Goal: Navigation & Orientation: Find specific page/section

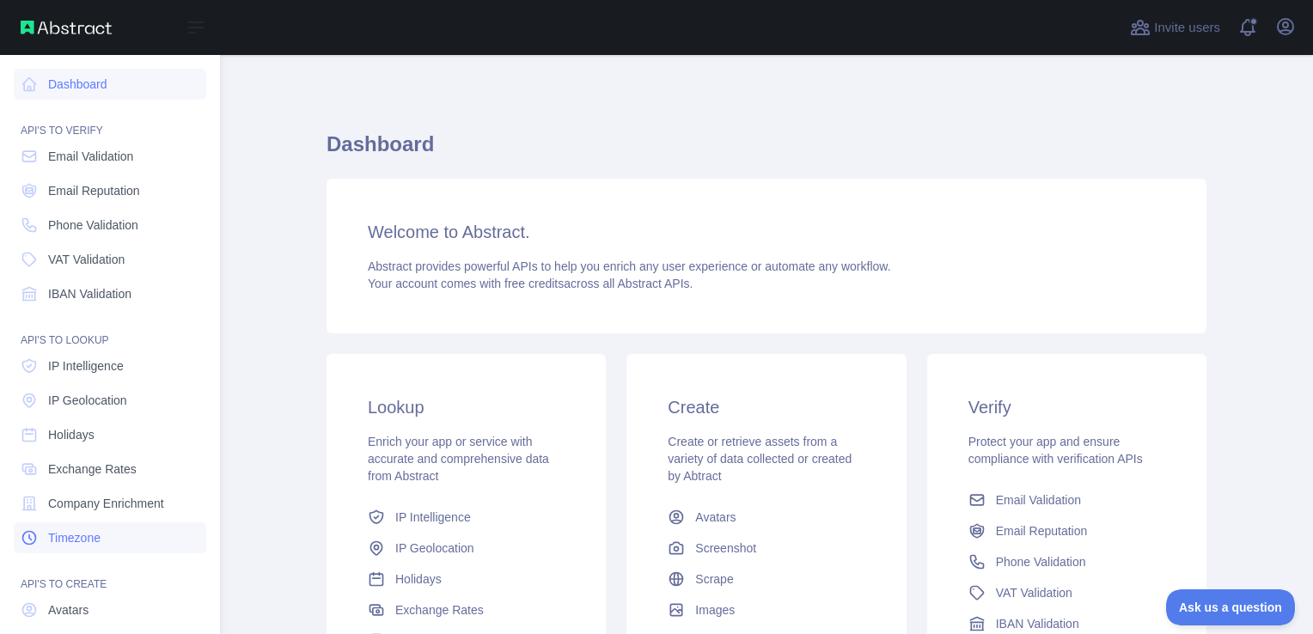
click at [67, 529] on span "Timezone" at bounding box center [74, 537] width 52 height 17
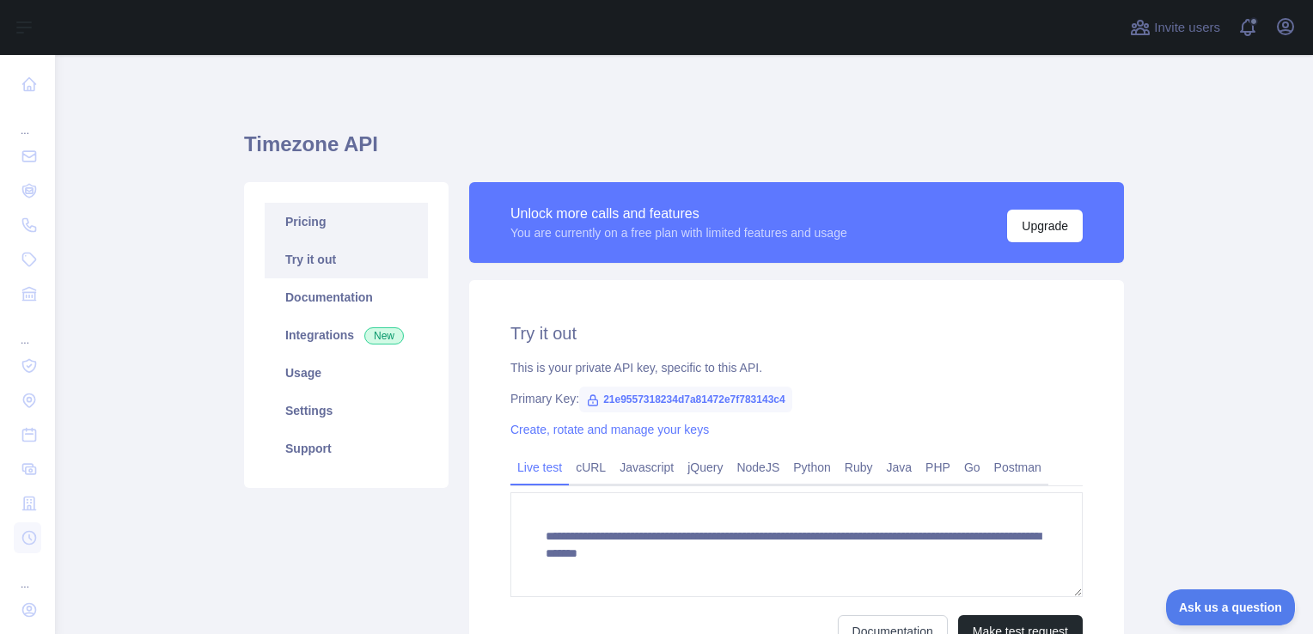
click at [339, 224] on link "Pricing" at bounding box center [346, 222] width 163 height 38
